Goal: Transaction & Acquisition: Download file/media

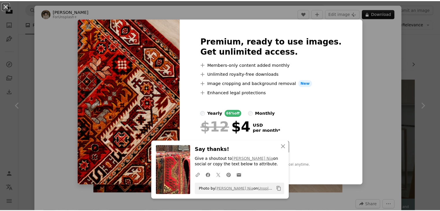
scroll to position [1295, 0]
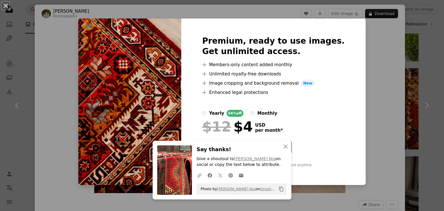
click at [139, 81] on img at bounding box center [129, 101] width 103 height 166
click at [34, 19] on div "An X shape Premium, ready to use images. Get unlimited access. A plus sign Memb…" at bounding box center [222, 105] width 444 height 211
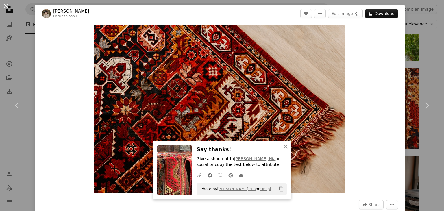
click at [6, 5] on button "An X shape" at bounding box center [5, 5] width 7 height 7
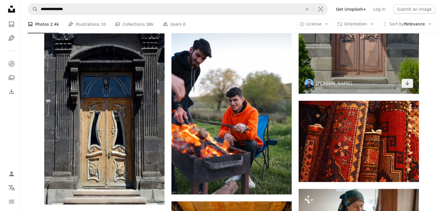
scroll to position [1208, 0]
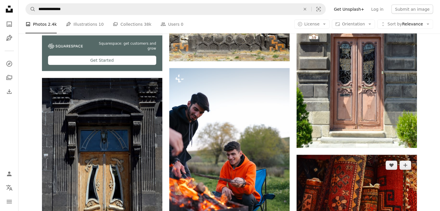
click at [370, 183] on img at bounding box center [356, 195] width 120 height 81
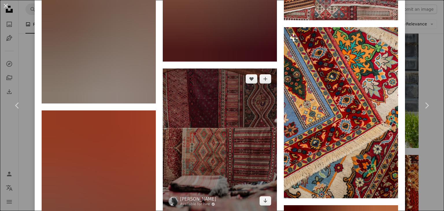
scroll to position [694, 0]
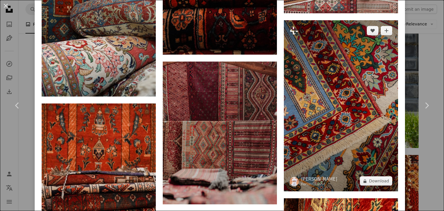
click at [333, 123] on img at bounding box center [341, 105] width 114 height 171
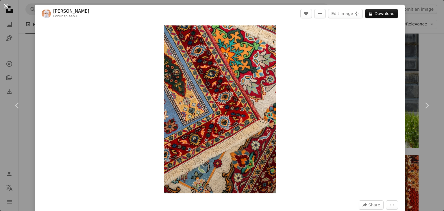
click at [4, 7] on button "An X shape" at bounding box center [5, 5] width 7 height 7
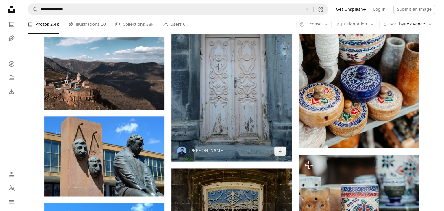
scroll to position [838, 0]
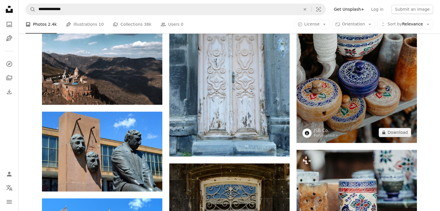
click at [318, 74] on img at bounding box center [356, 52] width 120 height 180
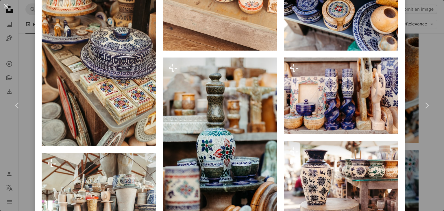
scroll to position [636, 0]
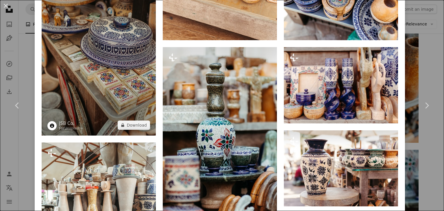
click at [99, 99] on img at bounding box center [99, 49] width 114 height 171
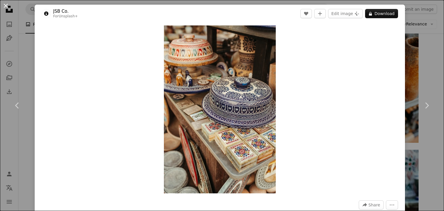
click at [7, 6] on button "An X shape" at bounding box center [5, 5] width 7 height 7
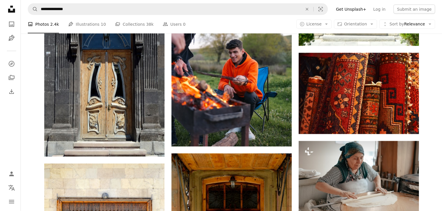
scroll to position [1358, 0]
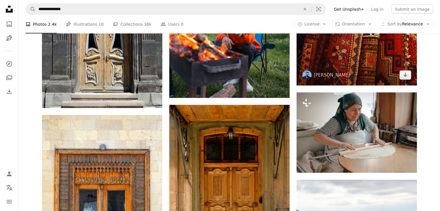
click at [361, 72] on img at bounding box center [356, 44] width 120 height 81
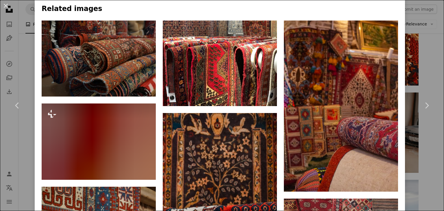
scroll to position [434, 0]
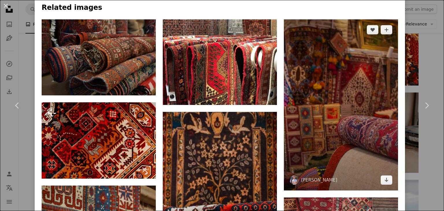
click at [337, 97] on img at bounding box center [341, 104] width 114 height 171
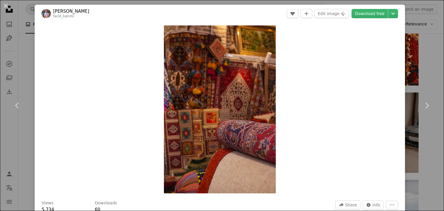
click at [8, 22] on div "An X shape Chevron left Chevron right [PERSON_NAME] farid_karimi A heart A plus…" at bounding box center [222, 105] width 444 height 211
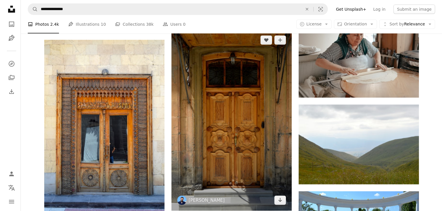
scroll to position [1358, 0]
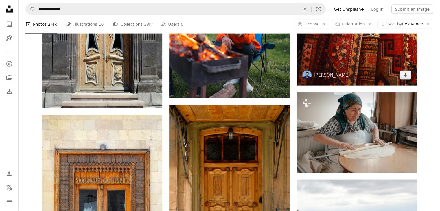
click at [331, 84] on img at bounding box center [356, 44] width 120 height 81
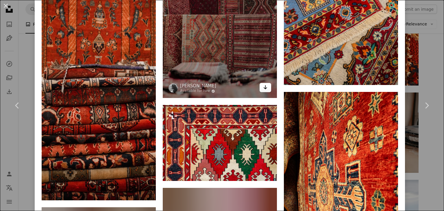
scroll to position [780, 0]
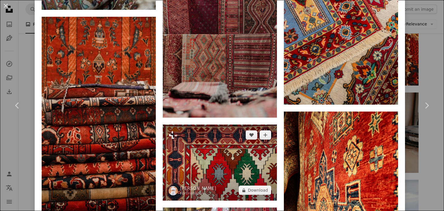
click at [215, 139] on img at bounding box center [220, 163] width 114 height 76
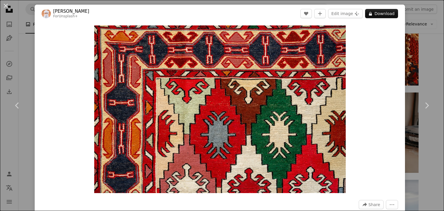
click at [23, 18] on div "An X shape Chevron left Chevron right Ahmed For Unsplash+ A heart A plus sign E…" at bounding box center [222, 105] width 444 height 211
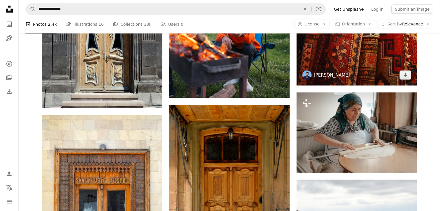
click at [328, 77] on link "[PERSON_NAME]" at bounding box center [332, 75] width 36 height 6
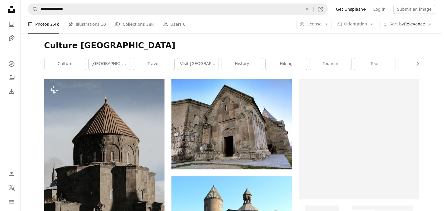
scroll to position [1358, 0]
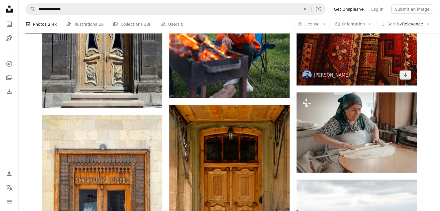
click at [387, 49] on img at bounding box center [356, 44] width 120 height 81
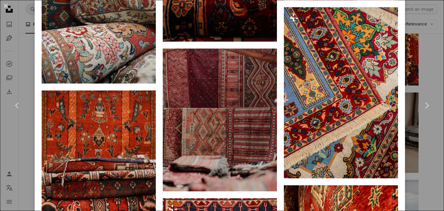
scroll to position [694, 0]
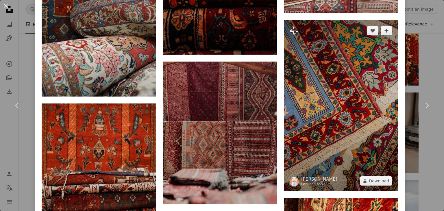
click at [324, 69] on img at bounding box center [341, 105] width 114 height 171
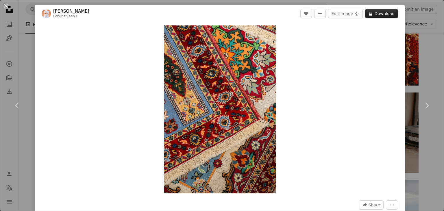
click at [371, 14] on button "A lock Download" at bounding box center [381, 13] width 33 height 9
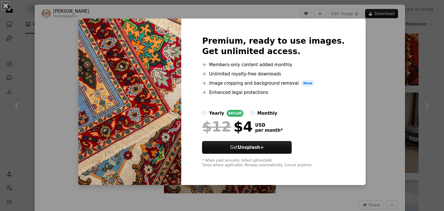
click at [45, 11] on div "An X shape Premium, ready to use images. Get unlimited access. A plus sign Memb…" at bounding box center [222, 105] width 444 height 211
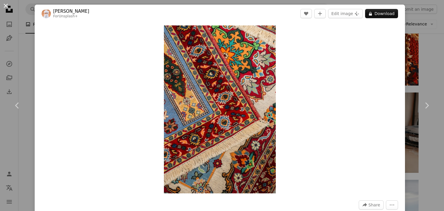
click at [5, 5] on button "An X shape" at bounding box center [5, 5] width 7 height 7
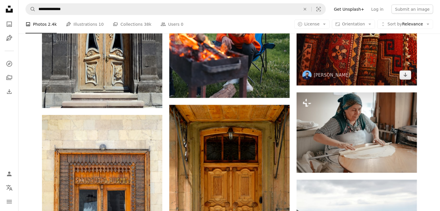
click at [354, 74] on img at bounding box center [356, 44] width 120 height 81
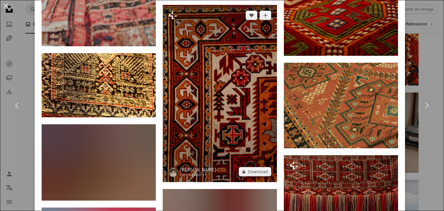
scroll to position [1532, 0]
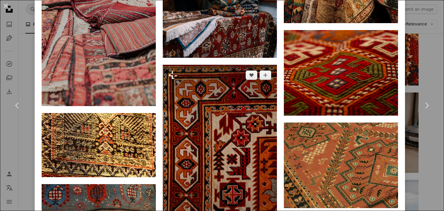
click at [237, 87] on img at bounding box center [220, 153] width 114 height 177
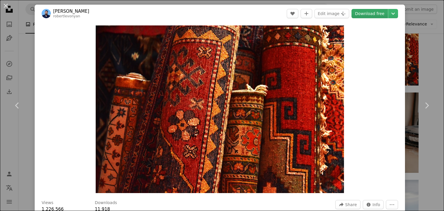
click at [363, 14] on link "Download free" at bounding box center [369, 13] width 36 height 9
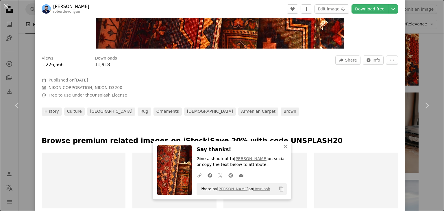
scroll to position [289, 0]
